Goal: Find specific page/section: Find specific page/section

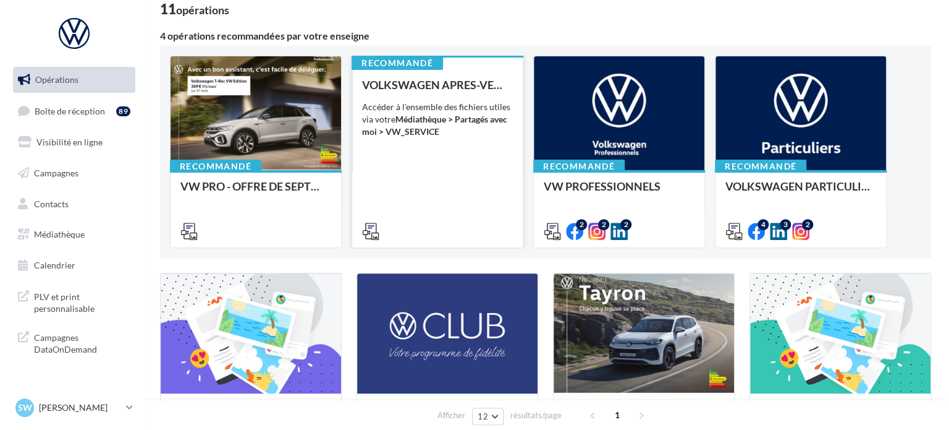
scroll to position [124, 0]
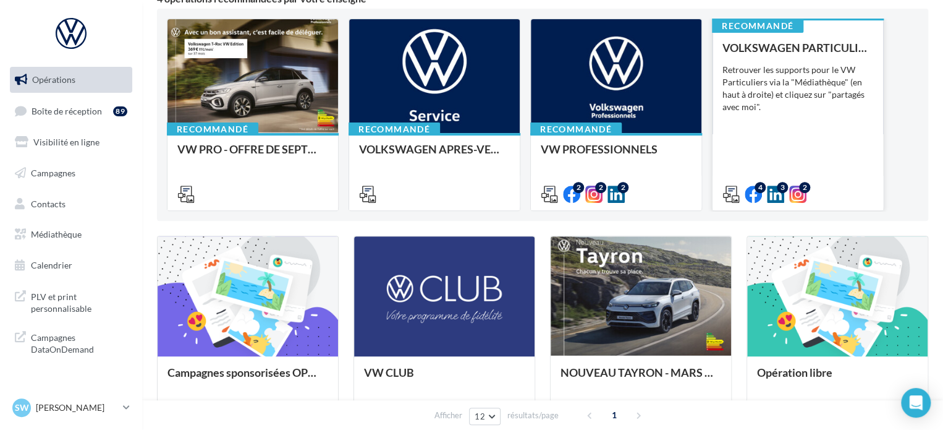
click at [768, 119] on div "VOLKSWAGEN PARTICULIER Retrouver les supports pour le VW Particuliers via la "M…" at bounding box center [797, 120] width 151 height 158
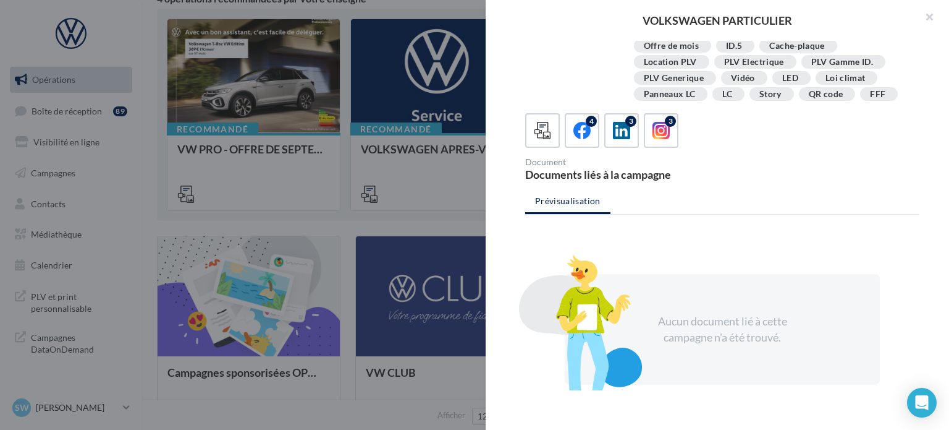
scroll to position [247, 0]
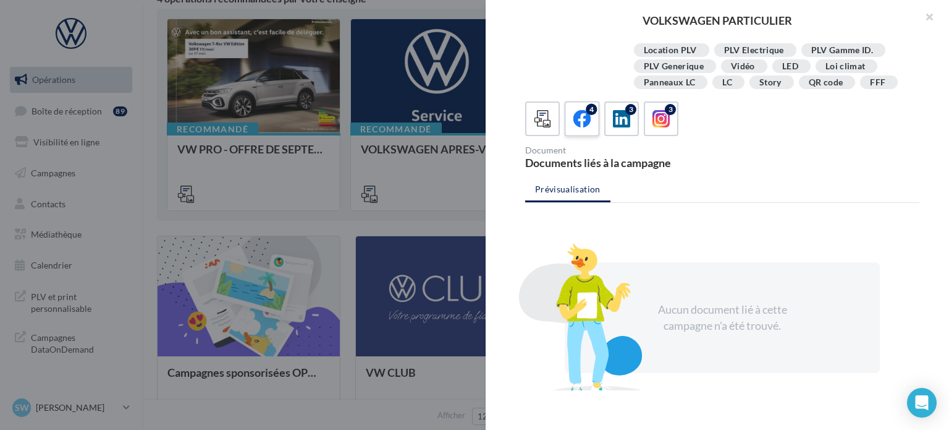
click at [582, 125] on icon at bounding box center [583, 119] width 18 height 18
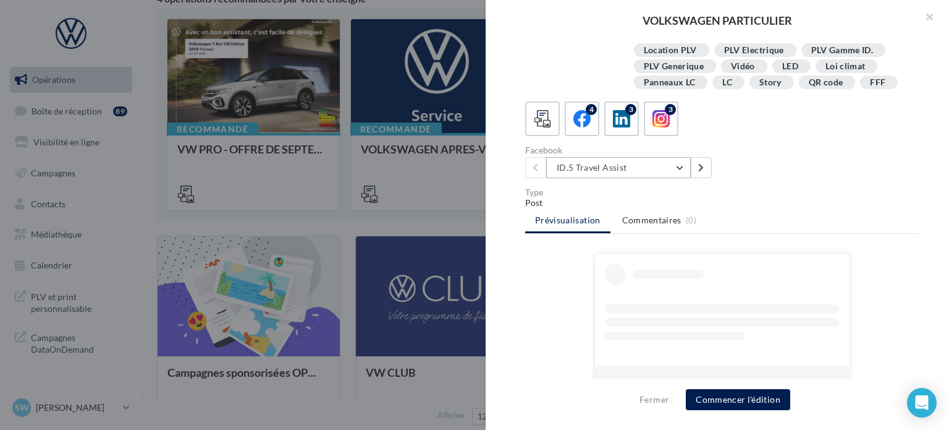
click at [664, 164] on button "ID.5 Travel Assist" at bounding box center [618, 167] width 145 height 21
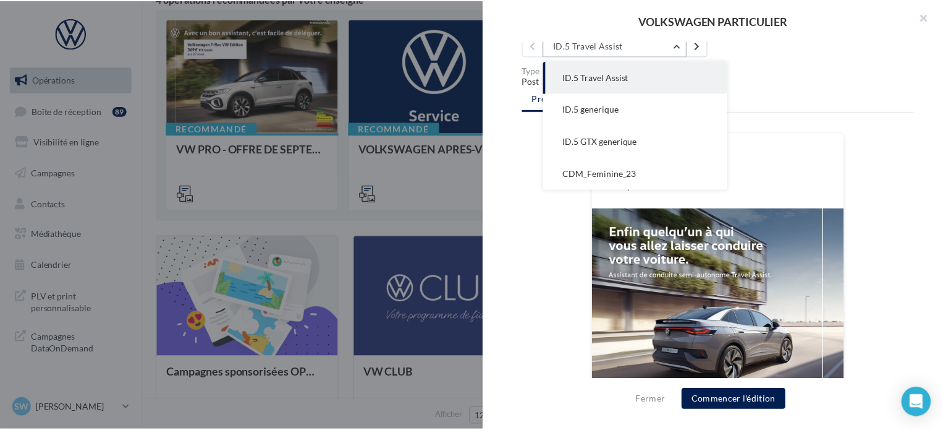
scroll to position [371, 0]
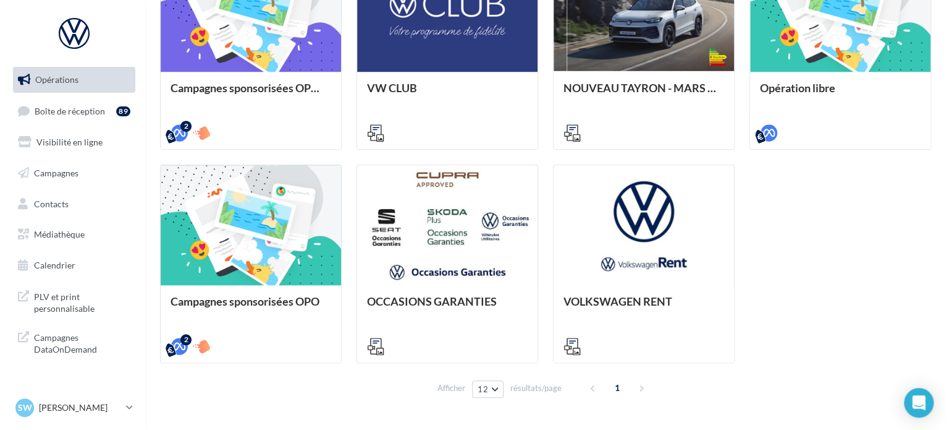
scroll to position [443, 0]
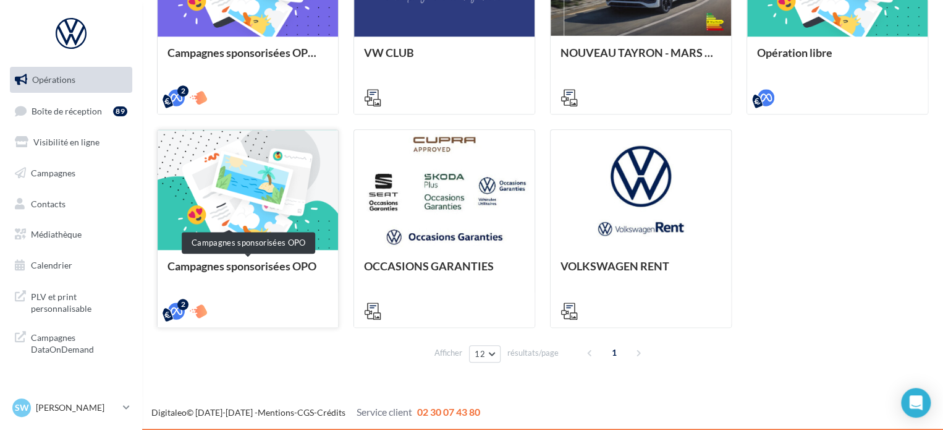
click at [303, 260] on div "Campagnes sponsorisées OPO" at bounding box center [247, 272] width 161 height 25
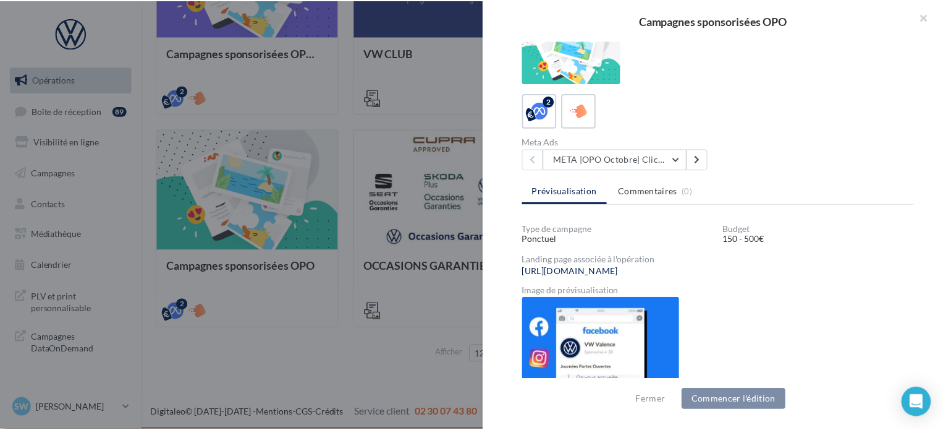
scroll to position [292, 0]
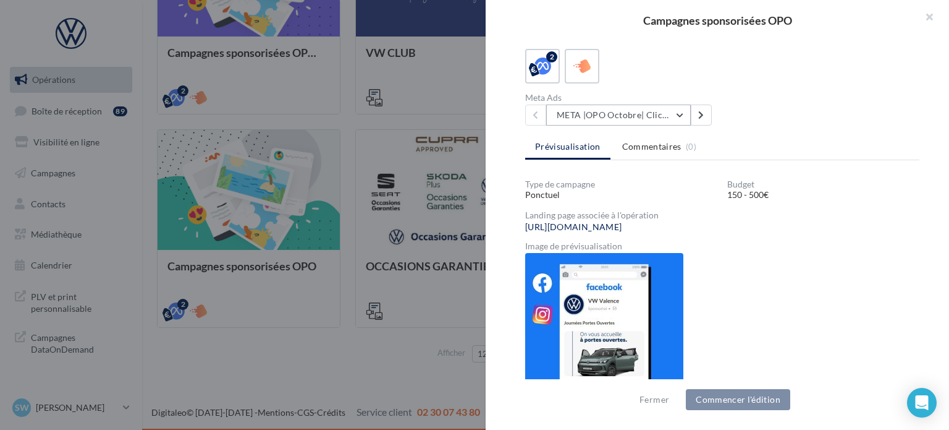
click at [661, 117] on button "META |OPO Octobre| Click To Map" at bounding box center [618, 114] width 145 height 21
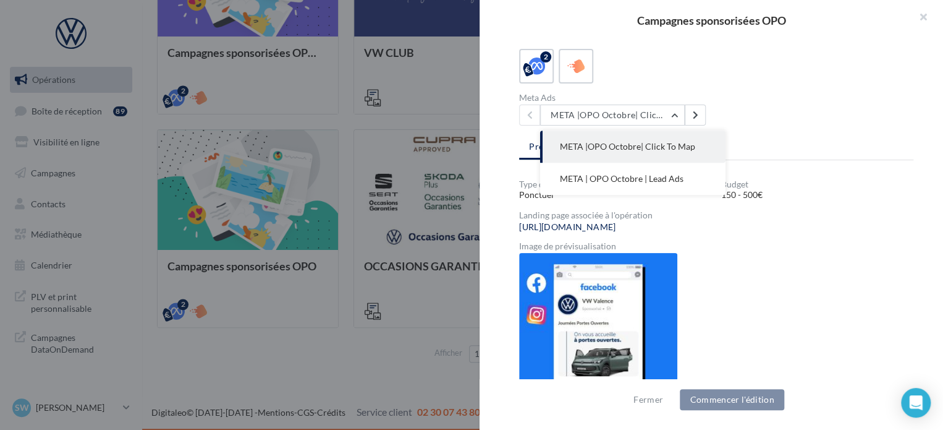
click at [209, 377] on div "Campagnes sponsorisées OPO Compte Publicitaire Meta Manquant Votre compte Meta …" at bounding box center [542, 377] width 771 height 0
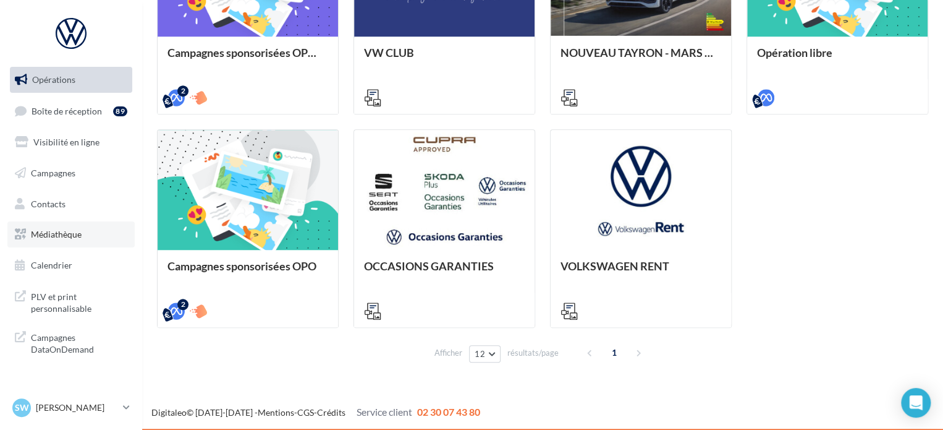
click at [64, 248] on ul "Opérations Boîte de réception 89 Visibilité en ligne Campagnes Contacts Médiath…" at bounding box center [71, 172] width 132 height 221
click at [69, 237] on span "Médiathèque" at bounding box center [56, 234] width 51 height 11
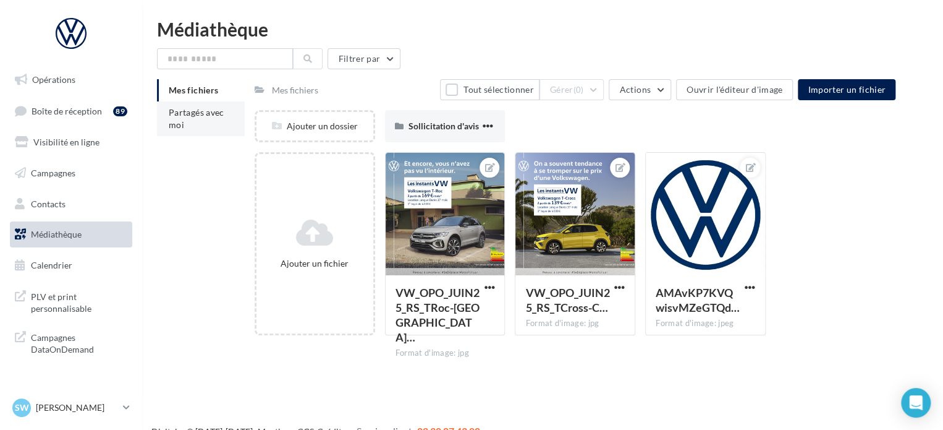
click at [176, 121] on span "Partagés avec moi" at bounding box center [197, 118] width 56 height 23
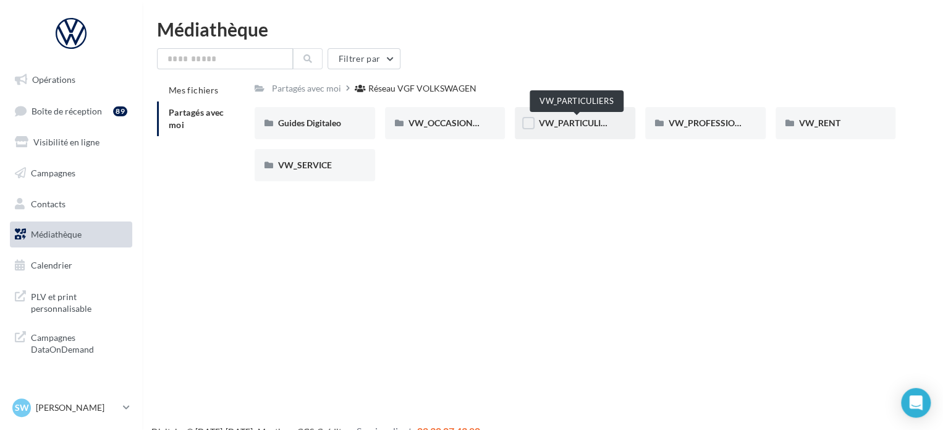
click at [558, 126] on span "VW_PARTICULIERS" at bounding box center [576, 122] width 77 height 11
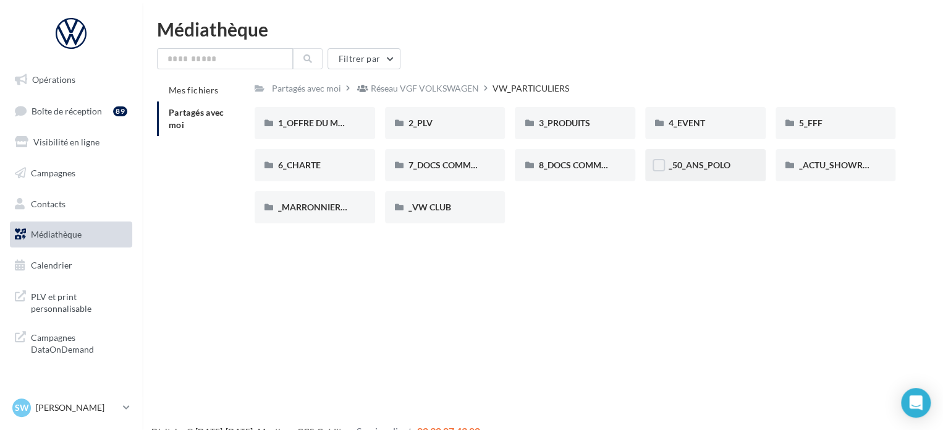
click at [701, 156] on div "_50_ANS_POLO" at bounding box center [705, 165] width 121 height 32
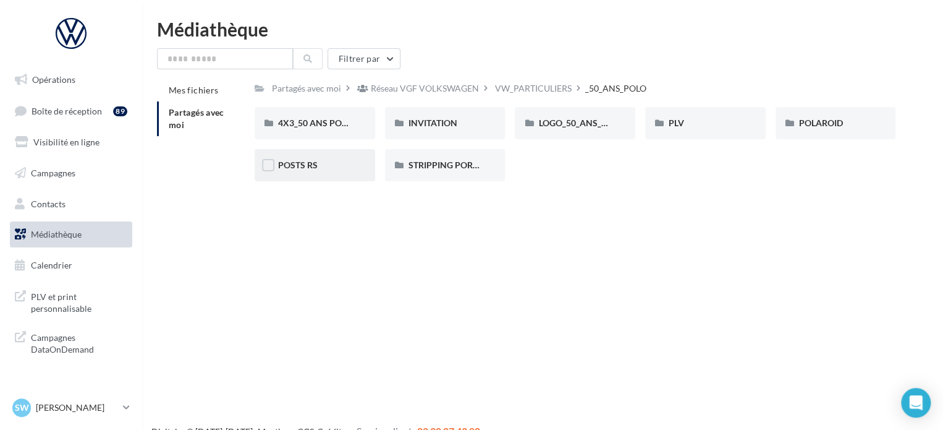
click at [318, 164] on div "POSTS RS" at bounding box center [315, 165] width 74 height 12
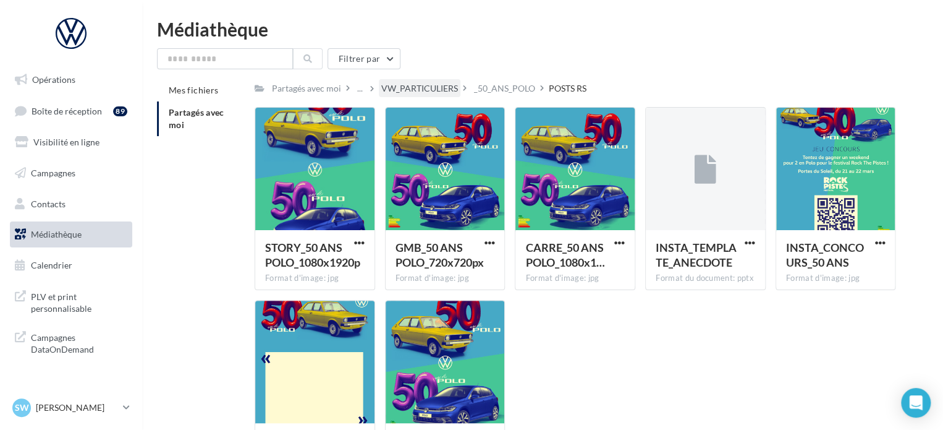
click at [423, 87] on div "VW_PARTICULIERS" at bounding box center [419, 88] width 77 height 12
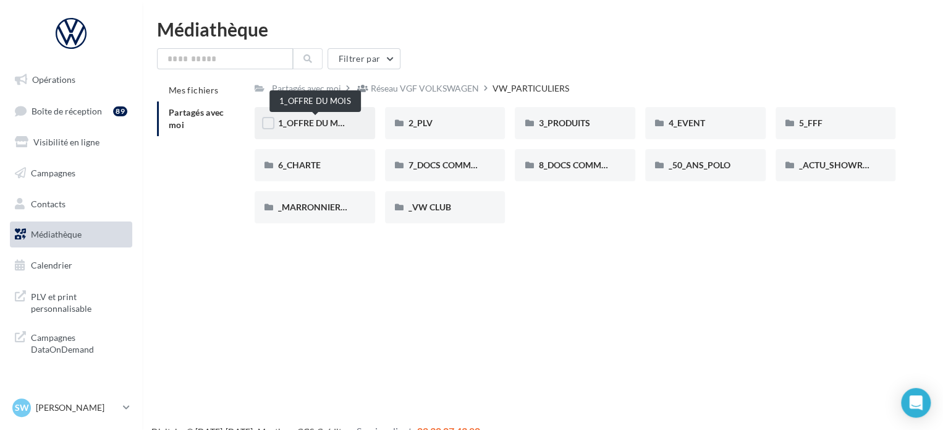
click at [304, 124] on span "1_OFFRE DU MOIS" at bounding box center [315, 122] width 74 height 11
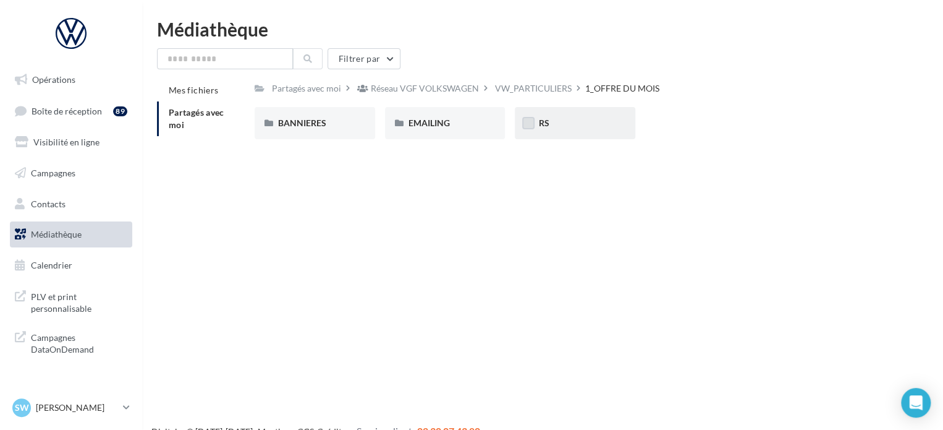
click at [530, 124] on label at bounding box center [528, 123] width 12 height 12
click at [551, 118] on div "RS" at bounding box center [575, 123] width 74 height 12
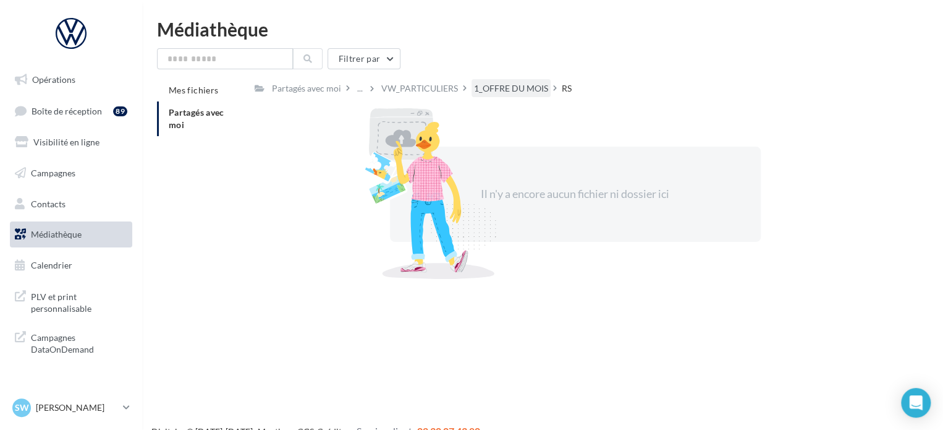
click at [495, 83] on div "1_OFFRE DU MOIS" at bounding box center [511, 88] width 74 height 12
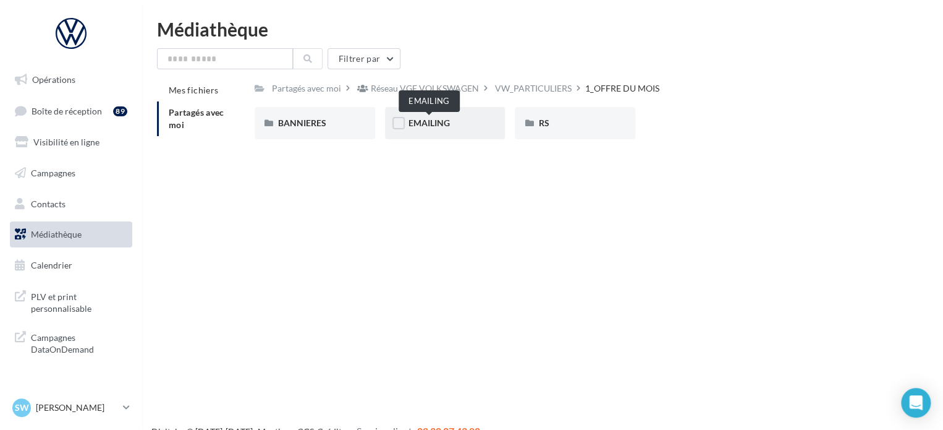
click at [434, 121] on span "EMAILING" at bounding box center [429, 122] width 41 height 11
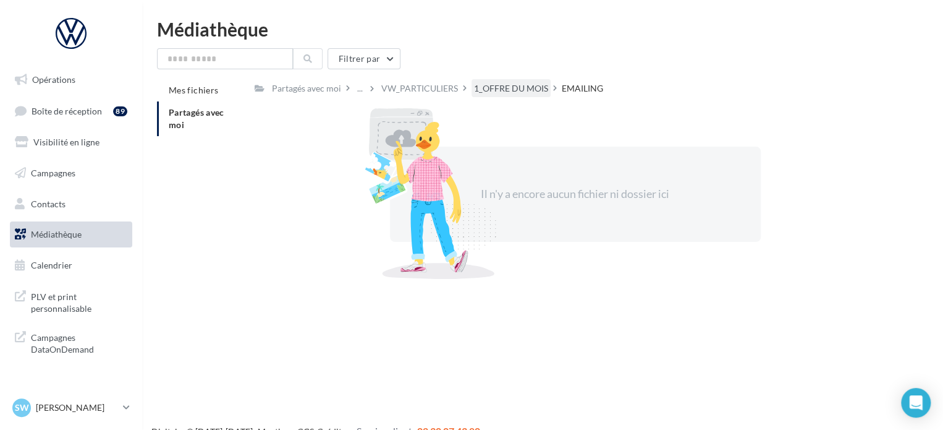
click at [497, 93] on div "1_OFFRE DU MOIS" at bounding box center [511, 88] width 74 height 12
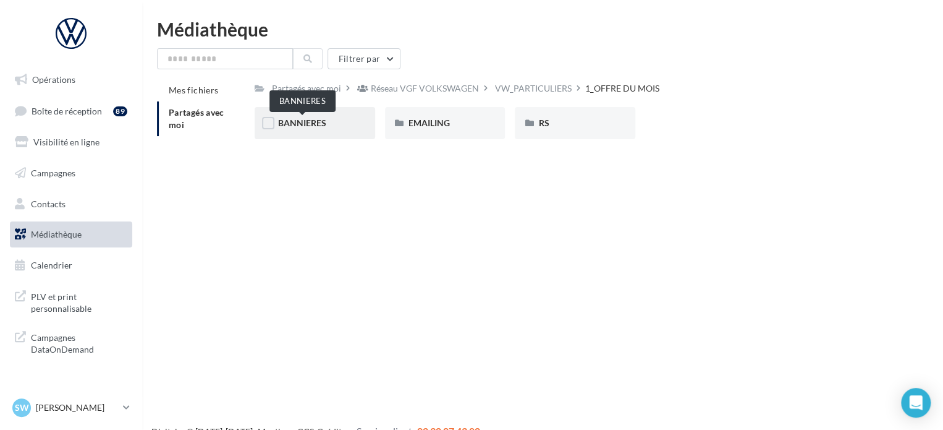
click at [316, 118] on span "BANNIERES" at bounding box center [302, 122] width 48 height 11
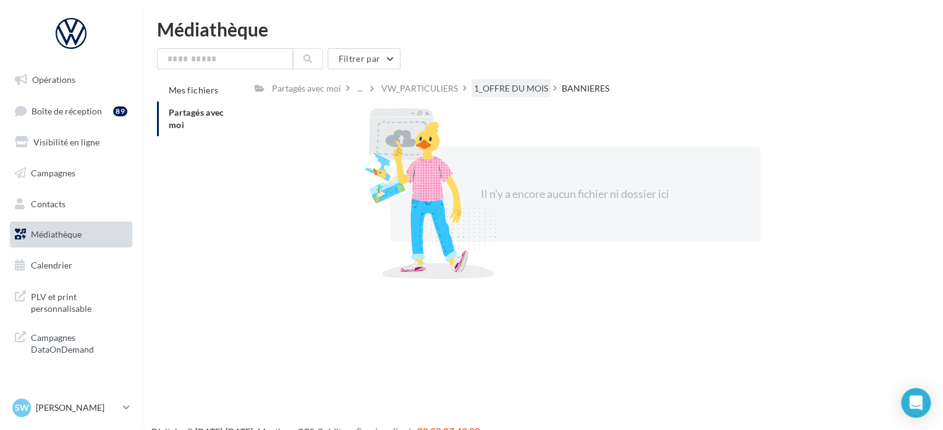
click at [514, 83] on div "1_OFFRE DU MOIS" at bounding box center [511, 88] width 74 height 12
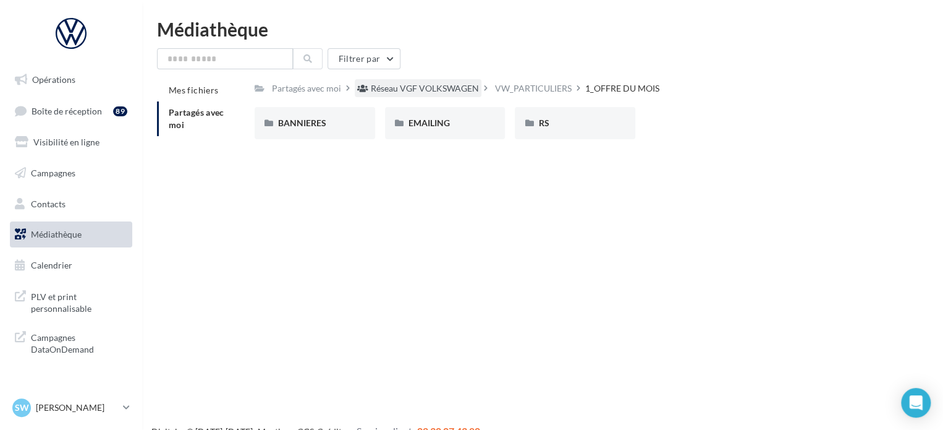
click at [431, 92] on div "Réseau VGF VOLKSWAGEN" at bounding box center [425, 88] width 108 height 12
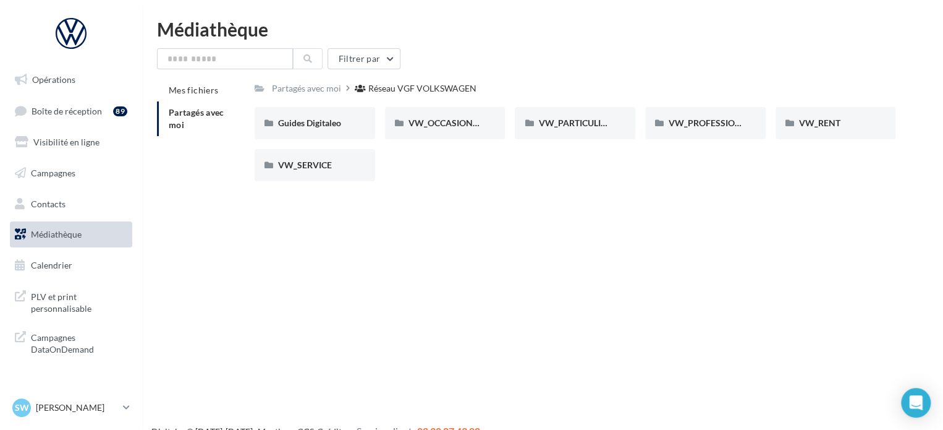
click at [373, 85] on div "Réseau VGF VOLKSWAGEN" at bounding box center [422, 88] width 108 height 12
click at [585, 125] on span "VW_PARTICULIERS" at bounding box center [576, 122] width 77 height 11
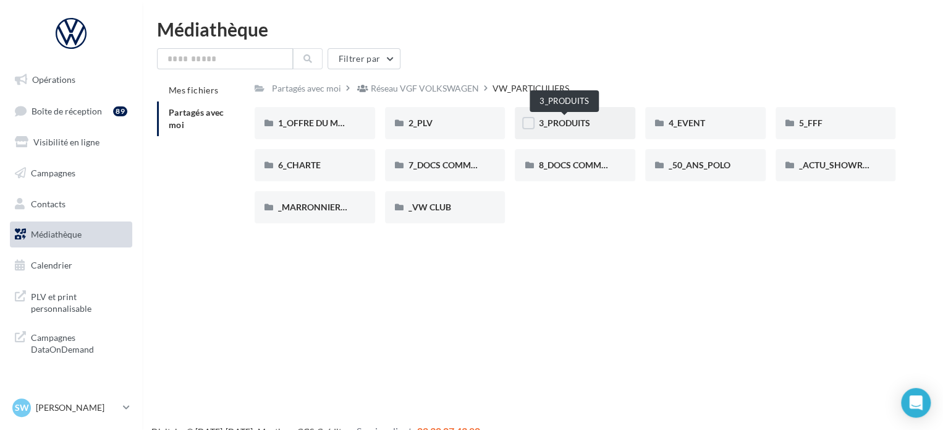
click at [575, 121] on span "3_PRODUITS" at bounding box center [563, 122] width 51 height 11
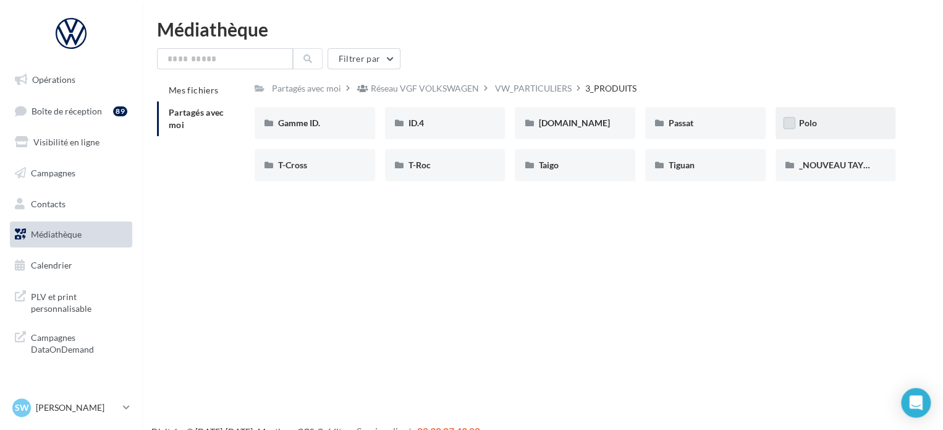
click at [794, 121] on label at bounding box center [789, 123] width 12 height 12
click at [805, 119] on span "Polo" at bounding box center [808, 122] width 18 height 11
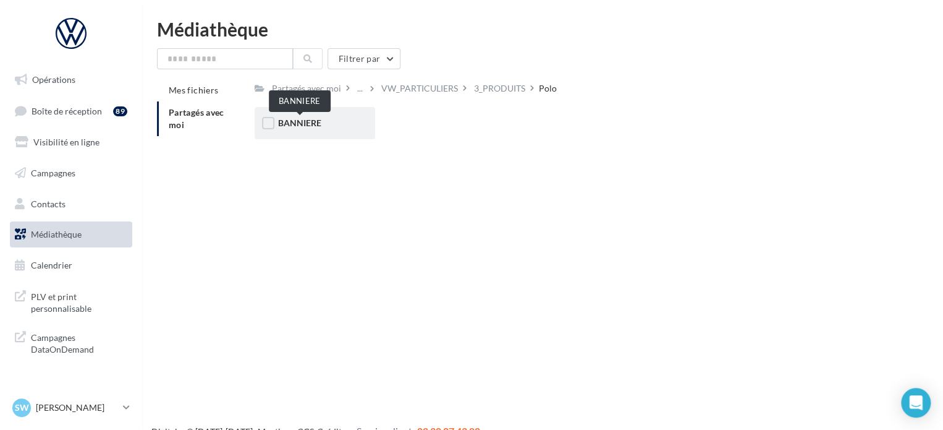
click at [313, 125] on span "BANNIERE" at bounding box center [299, 122] width 43 height 11
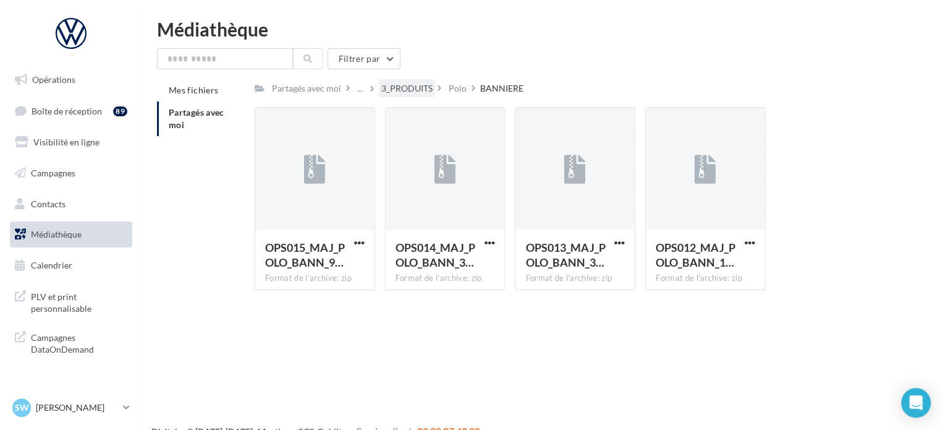
click at [418, 92] on div "3_PRODUITS" at bounding box center [406, 88] width 51 height 12
